Goal: Navigation & Orientation: Find specific page/section

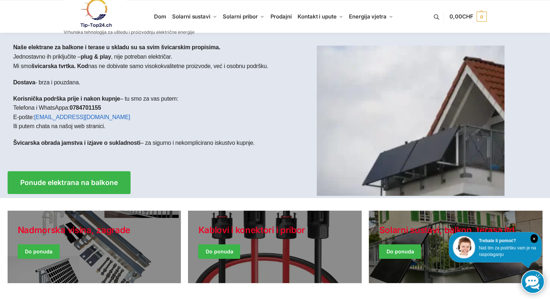
drag, startPoint x: 553, startPoint y: 51, endPoint x: 555, endPoint y: 35, distance: 16.5
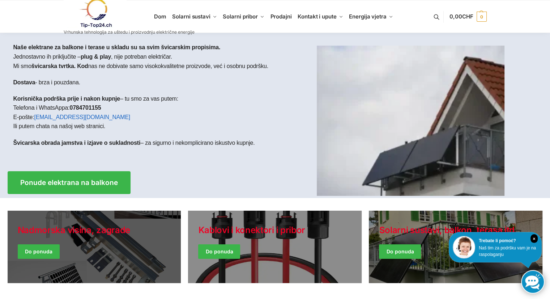
click at [92, 229] on link "Blagdanski stil" at bounding box center [95, 247] width 174 height 72
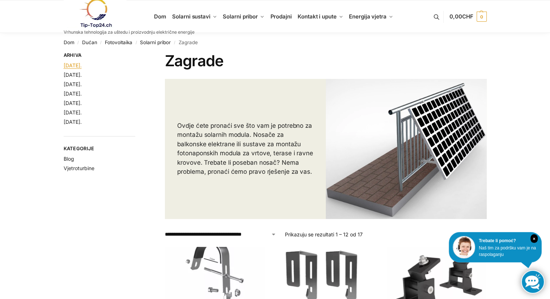
click at [82, 66] on font "Kolovoz 2025." at bounding box center [73, 65] width 18 height 6
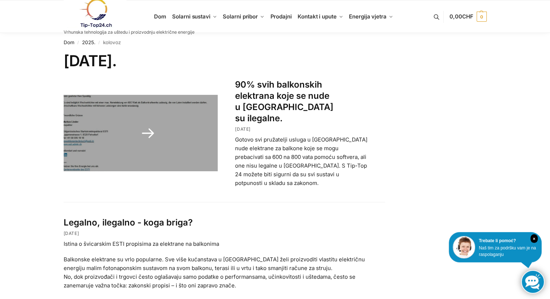
click at [151, 126] on link at bounding box center [141, 133] width 155 height 76
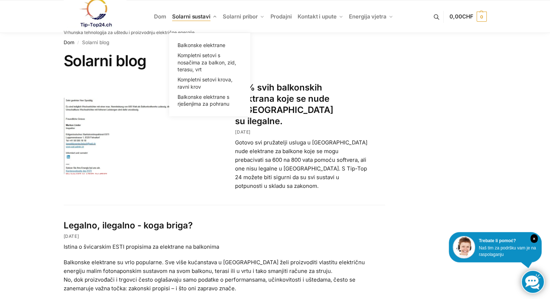
click at [203, 17] on font "Solarni sustavi" at bounding box center [191, 16] width 38 height 7
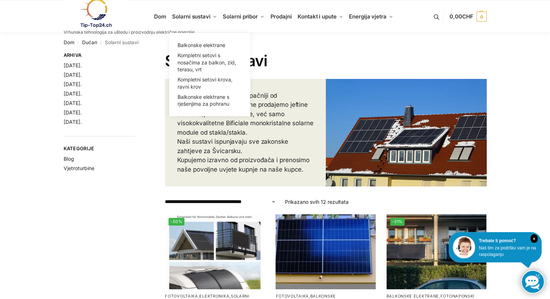
click at [203, 17] on font "Solarni sustavi" at bounding box center [191, 16] width 38 height 7
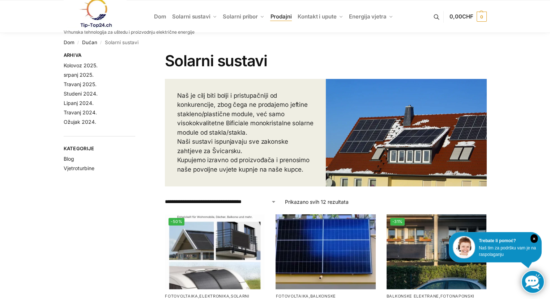
click at [281, 15] on font "Prodajni" at bounding box center [280, 16] width 21 height 7
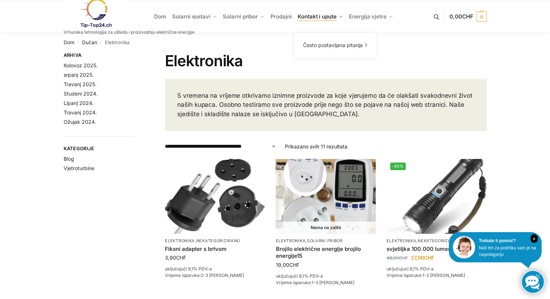
click at [309, 16] on font "Kontakt i upute" at bounding box center [317, 16] width 39 height 7
click at [238, 55] on font "Zagrade" at bounding box center [238, 55] width 20 height 6
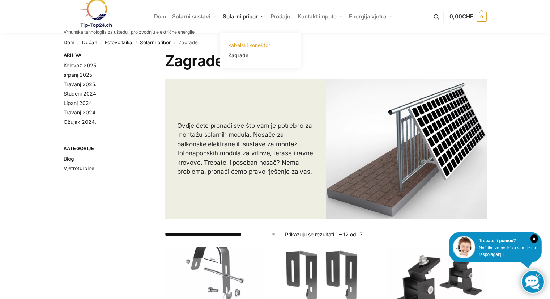
click at [243, 46] on font "kabelski konektor" at bounding box center [249, 45] width 42 height 6
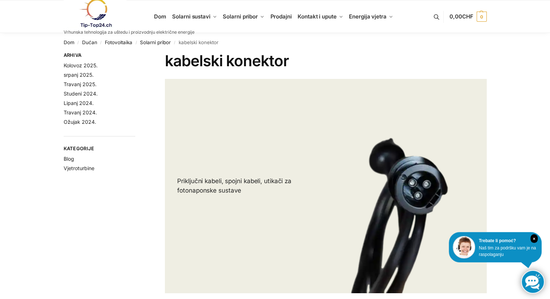
click at [189, 15] on link at bounding box center [129, 13] width 131 height 29
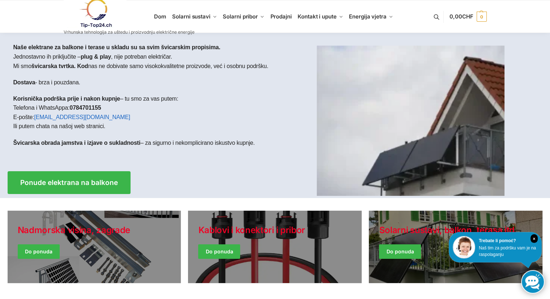
click at [189, 15] on link at bounding box center [129, 13] width 131 height 29
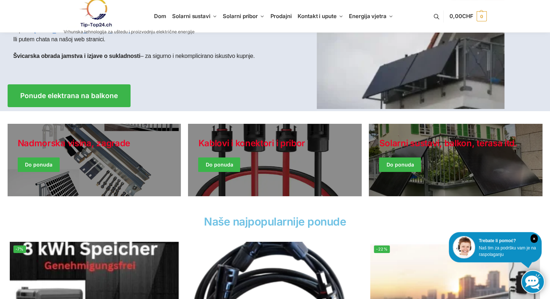
scroll to position [100, 0]
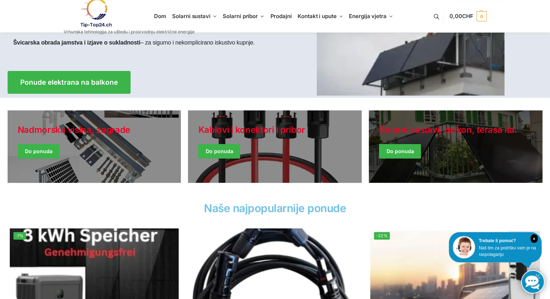
click at [414, 158] on link "Zimske jakne" at bounding box center [456, 146] width 174 height 72
